Goal: Find specific page/section: Find specific page/section

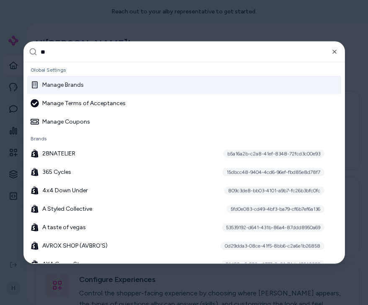
type input "***"
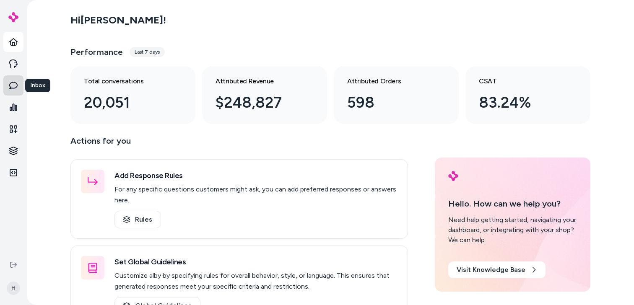
click at [15, 87] on icon at bounding box center [13, 85] width 8 height 8
click at [11, 124] on link at bounding box center [13, 129] width 20 height 20
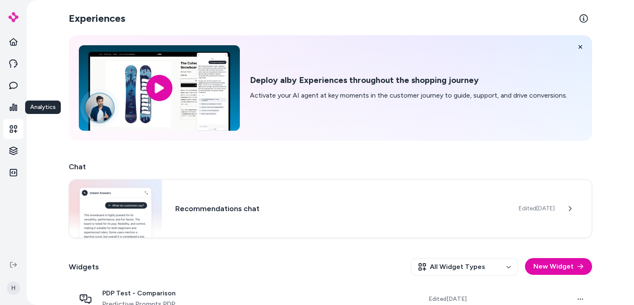
click at [13, 96] on ul "Analytics Analytics" at bounding box center [13, 107] width 20 height 151
click at [12, 113] on link at bounding box center [13, 107] width 20 height 20
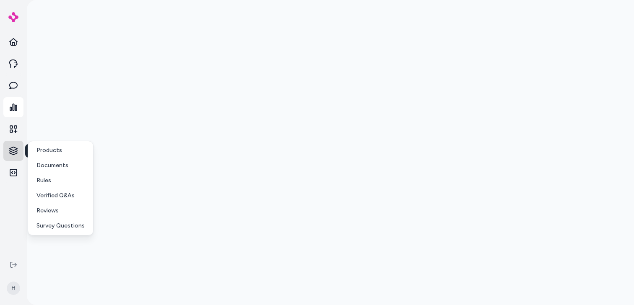
click at [17, 151] on html "Knowledge Knowledge H Products Documents Rules Verified Q&As Reviews Survey Que…" at bounding box center [317, 152] width 634 height 305
click at [34, 152] on link "Products" at bounding box center [61, 150] width 62 height 15
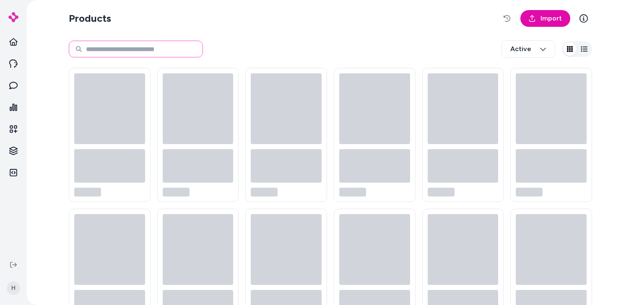
click at [116, 47] on input at bounding box center [136, 49] width 134 height 17
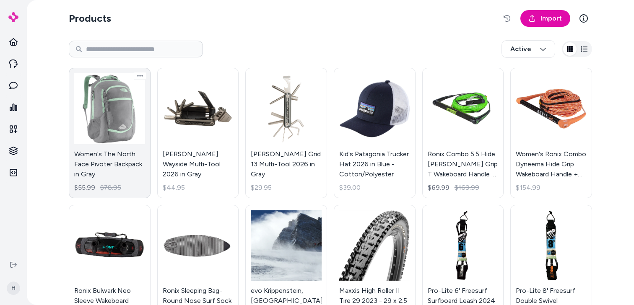
click at [117, 121] on link "Women's The North Face Pivoter Backpack in Gray $55.99 $78.95" at bounding box center [110, 133] width 82 height 130
